Goal: Find specific page/section: Find specific page/section

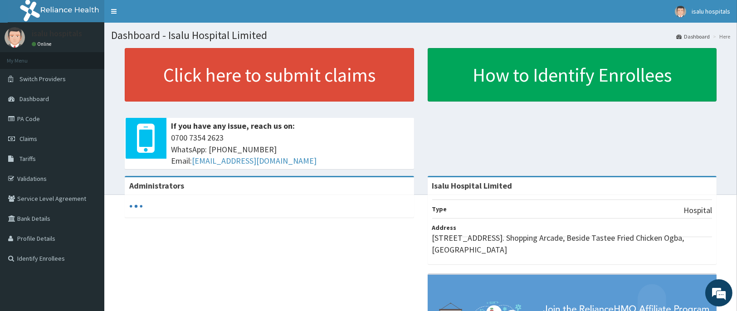
click at [131, 17] on nav "Toggle navigation isalu hospitals isalu hospitals - [EMAIL_ADDRESS][DOMAIN_NAME…" at bounding box center [420, 11] width 632 height 23
click at [23, 119] on link "PA Code" at bounding box center [52, 119] width 104 height 20
